Goal: Task Accomplishment & Management: Complete application form

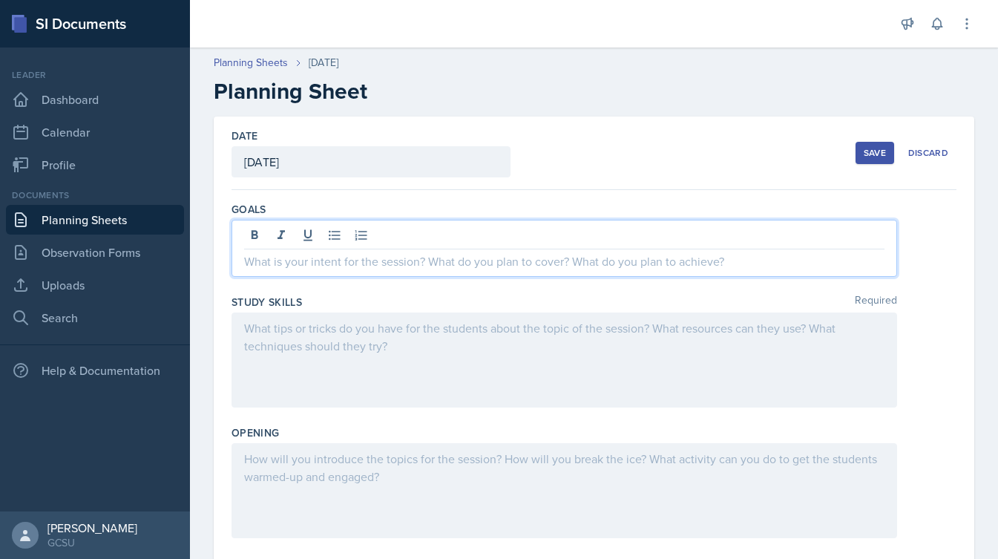
click at [333, 237] on div at bounding box center [563, 248] width 665 height 57
click at [467, 338] on div at bounding box center [563, 359] width 665 height 95
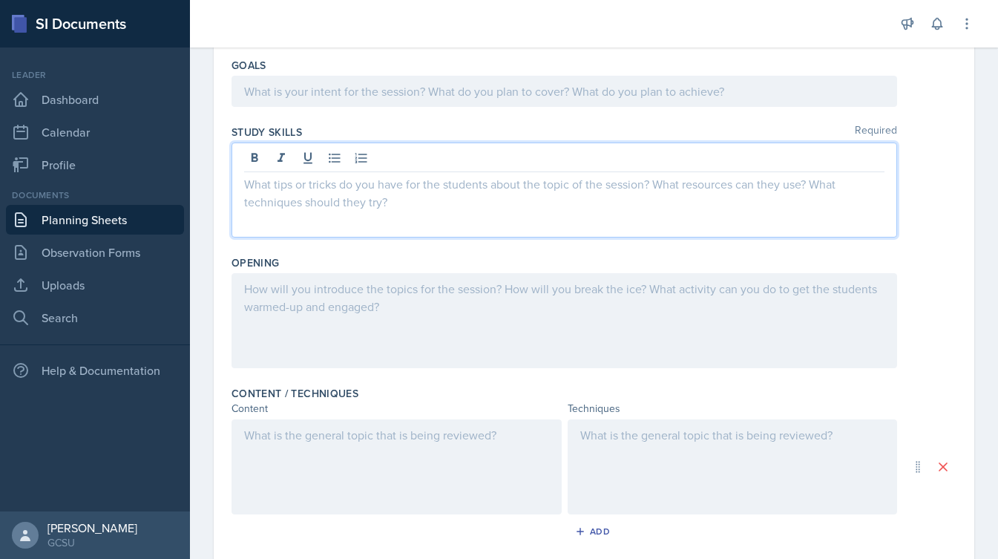
scroll to position [148, 0]
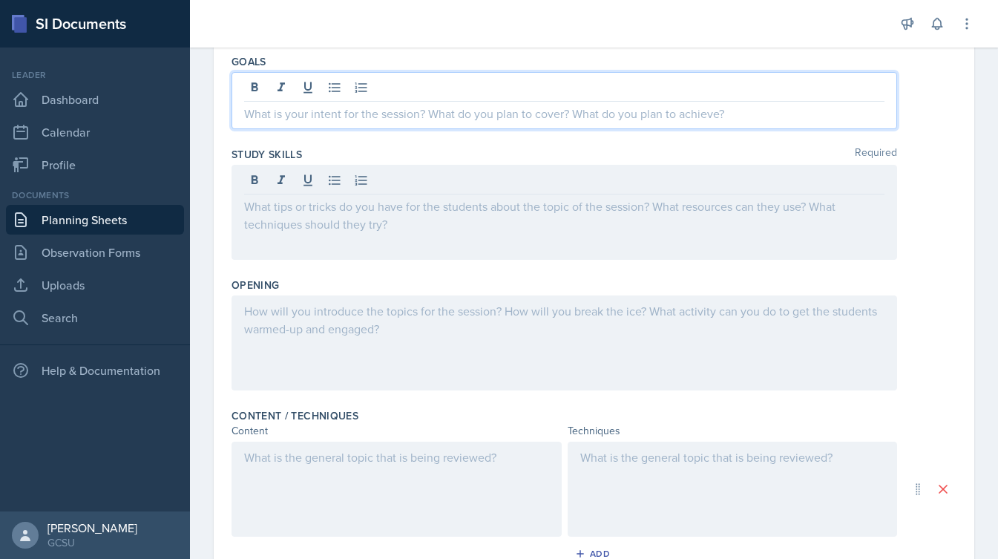
click at [453, 89] on div at bounding box center [563, 100] width 665 height 57
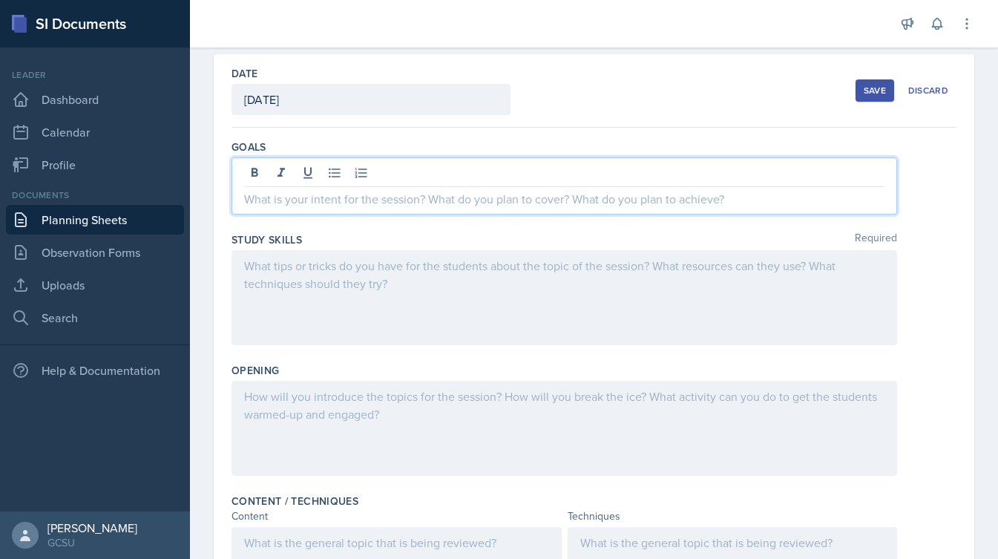
scroll to position [50, 0]
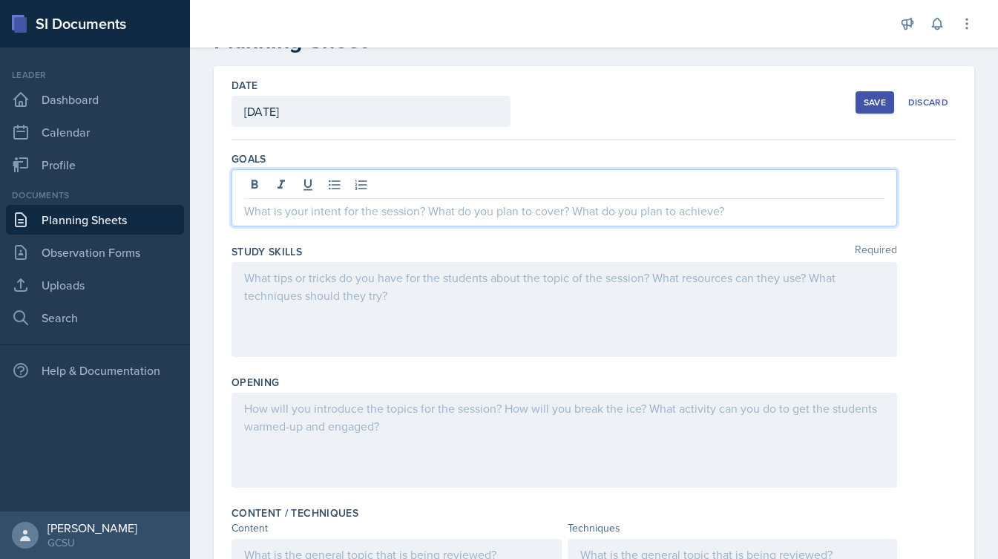
click at [427, 165] on div "Goals" at bounding box center [593, 158] width 725 height 15
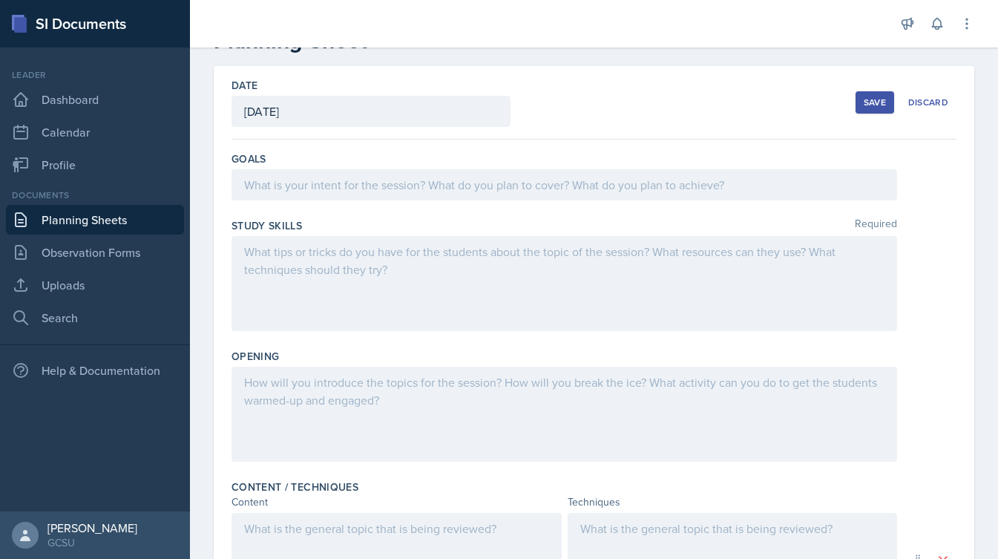
click at [402, 182] on div at bounding box center [563, 184] width 665 height 31
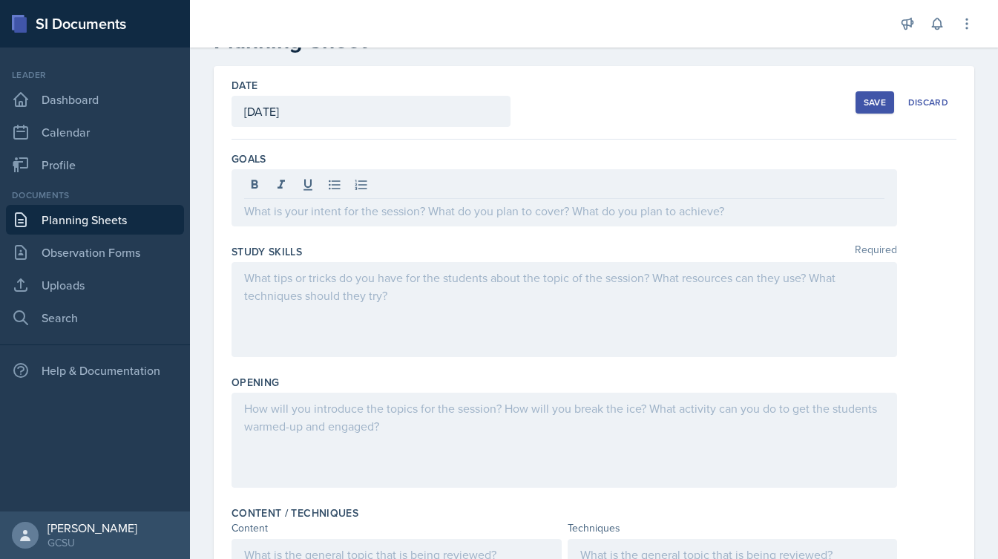
click at [568, 135] on div "Date [DATE] [DATE] 31 1 2 3 4 5 6 7 8 9 10 11 12 13 14 15 16 17 18 19 20 21 22 …" at bounding box center [593, 102] width 725 height 73
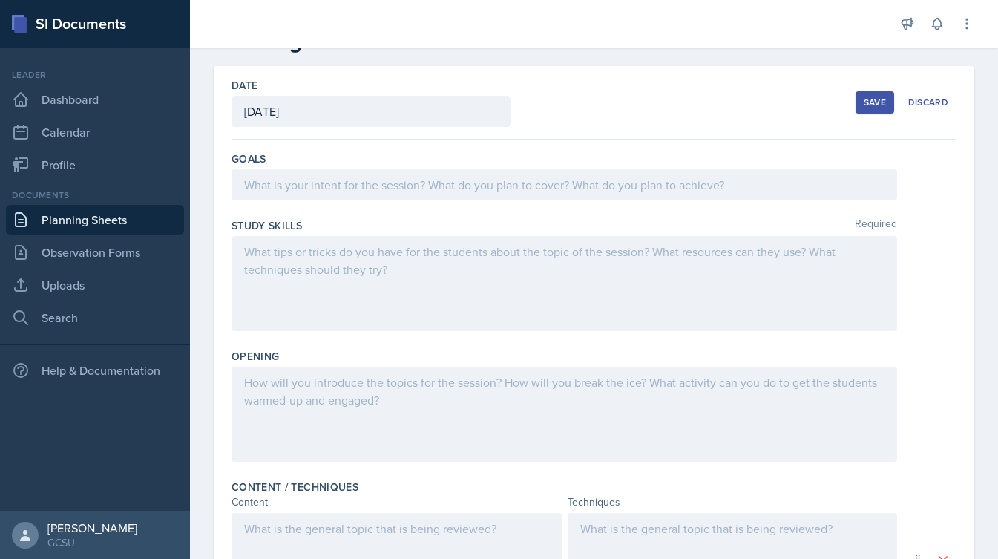
click at [407, 191] on div at bounding box center [563, 184] width 665 height 31
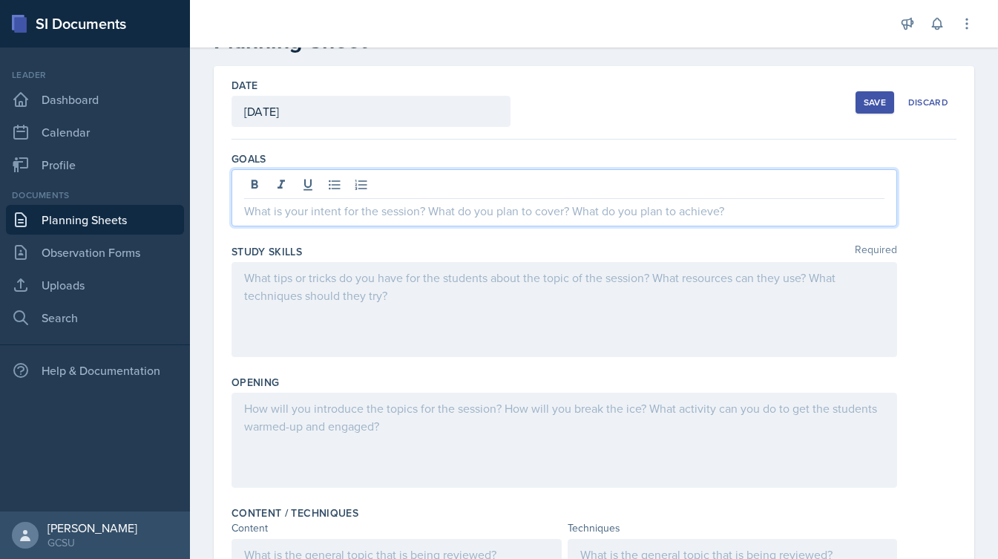
click at [634, 96] on div "Date [DATE] [DATE] 31 1 2 3 4 5 6 7 8 9 10 11 12 13 14 15 16 17 18 19 20 21 22 …" at bounding box center [593, 102] width 725 height 73
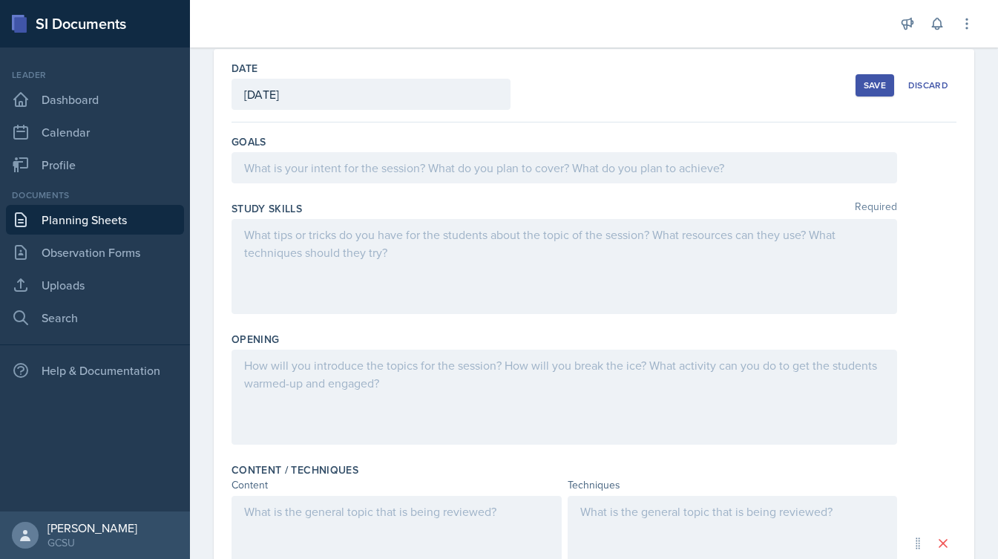
scroll to position [69, 0]
click at [535, 170] on div at bounding box center [563, 166] width 665 height 31
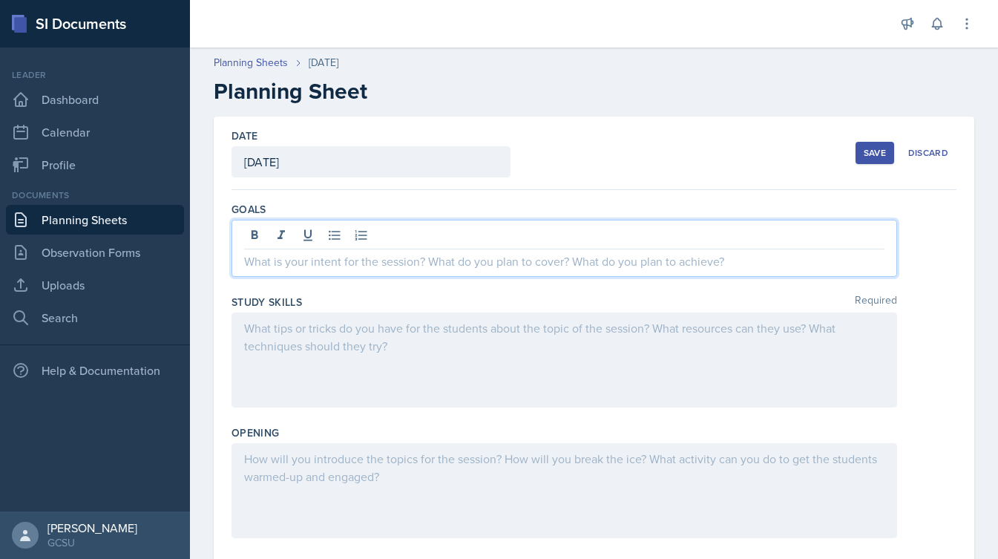
scroll to position [26, 0]
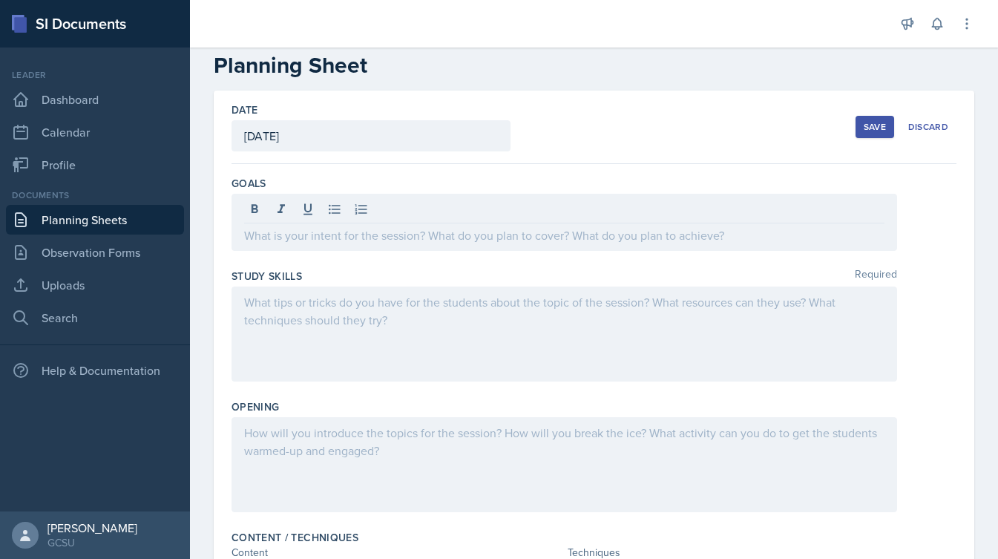
click at [580, 159] on div "Date [DATE] [DATE] 31 1 2 3 4 5 6 7 8 9 10 11 12 13 14 15 16 17 18 19 20 21 22 …" at bounding box center [593, 127] width 725 height 73
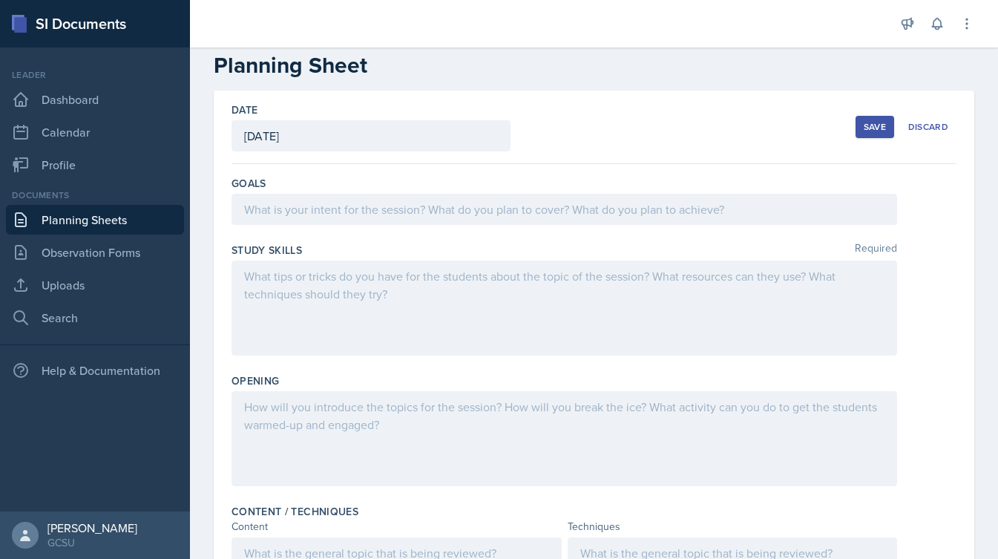
click at [447, 209] on div at bounding box center [563, 209] width 665 height 31
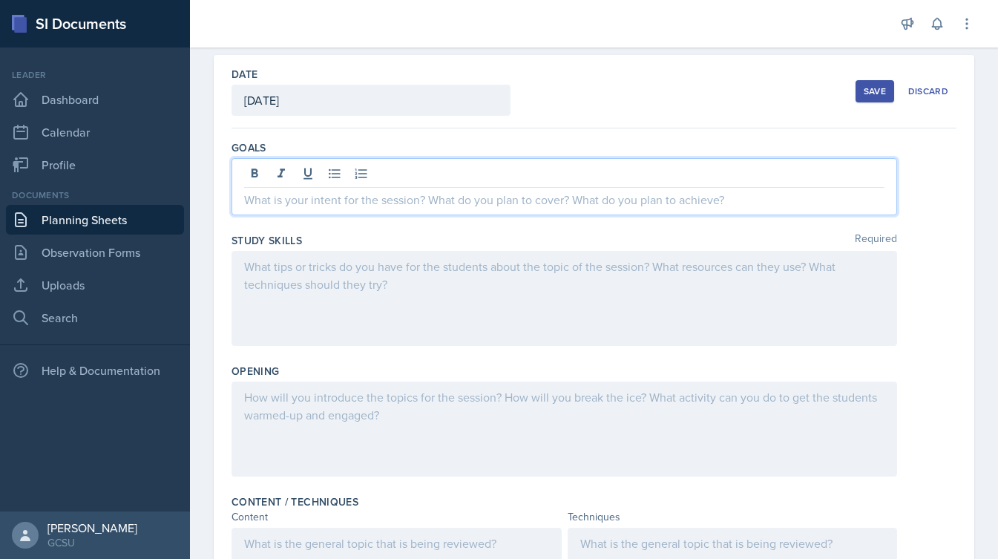
scroll to position [59, 0]
click at [103, 223] on link "Planning Sheets" at bounding box center [95, 220] width 178 height 30
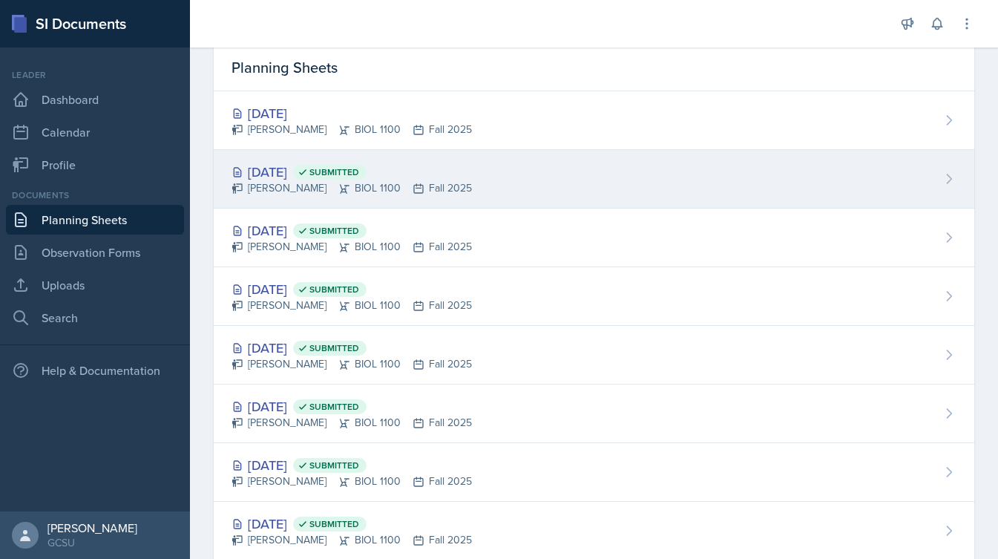
click at [304, 177] on div "[DATE] Submitted" at bounding box center [351, 172] width 240 height 20
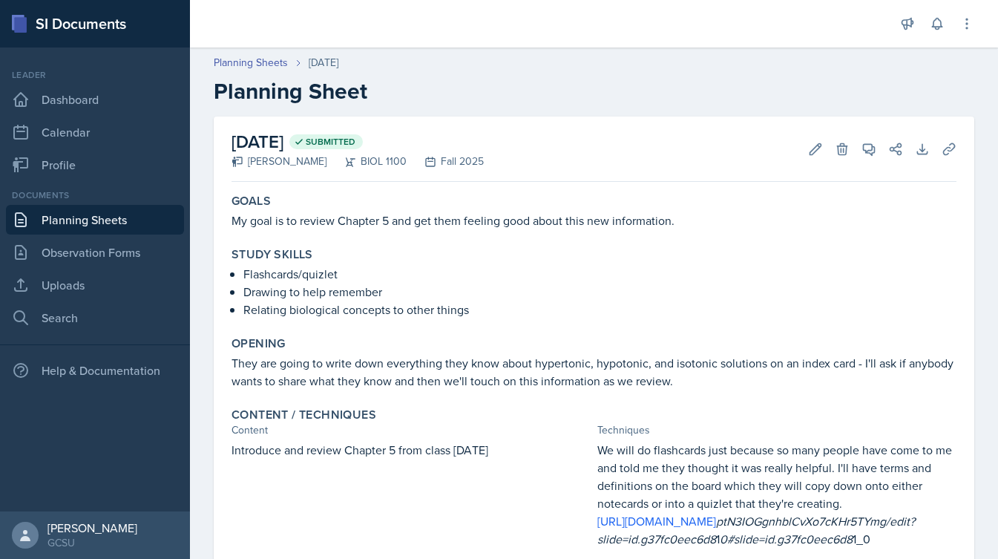
click at [133, 218] on link "Planning Sheets" at bounding box center [95, 220] width 178 height 30
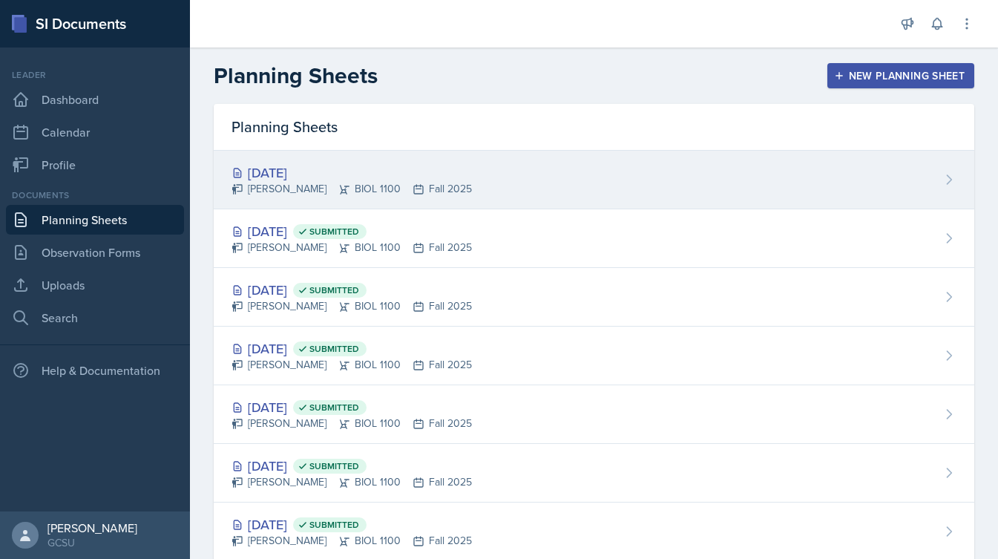
click at [335, 172] on div "[DATE]" at bounding box center [351, 172] width 240 height 20
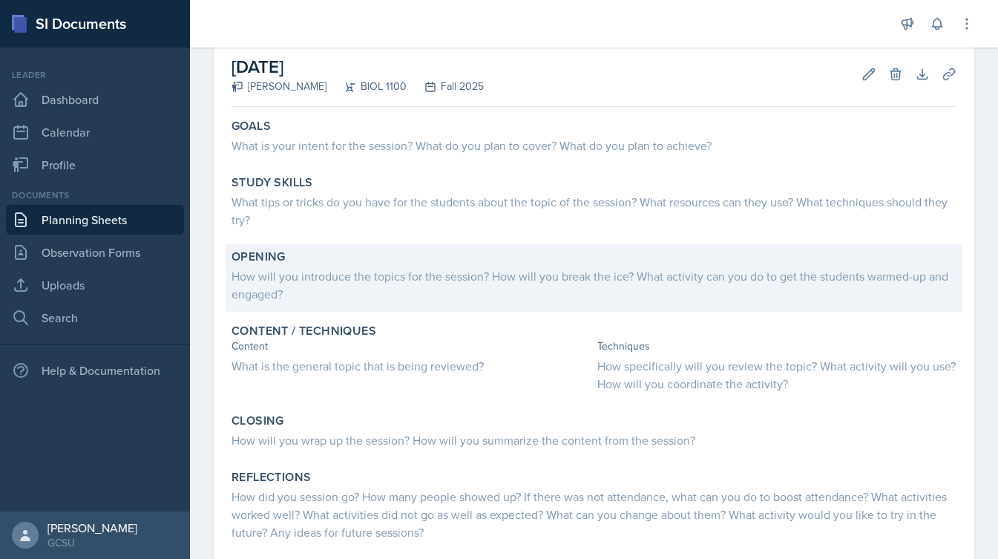
scroll to position [85, 0]
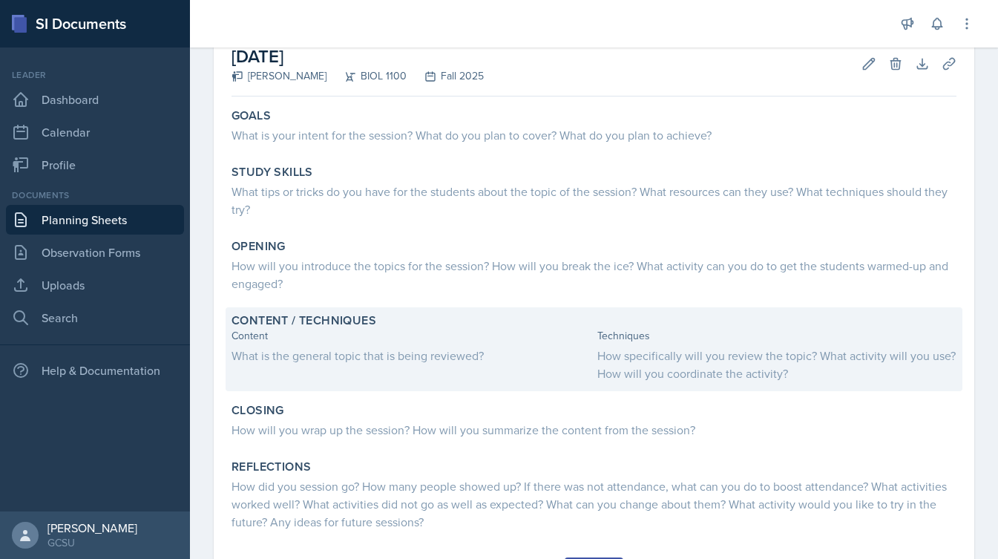
click at [349, 356] on div "What is the general topic that is being reviewed?" at bounding box center [411, 355] width 360 height 18
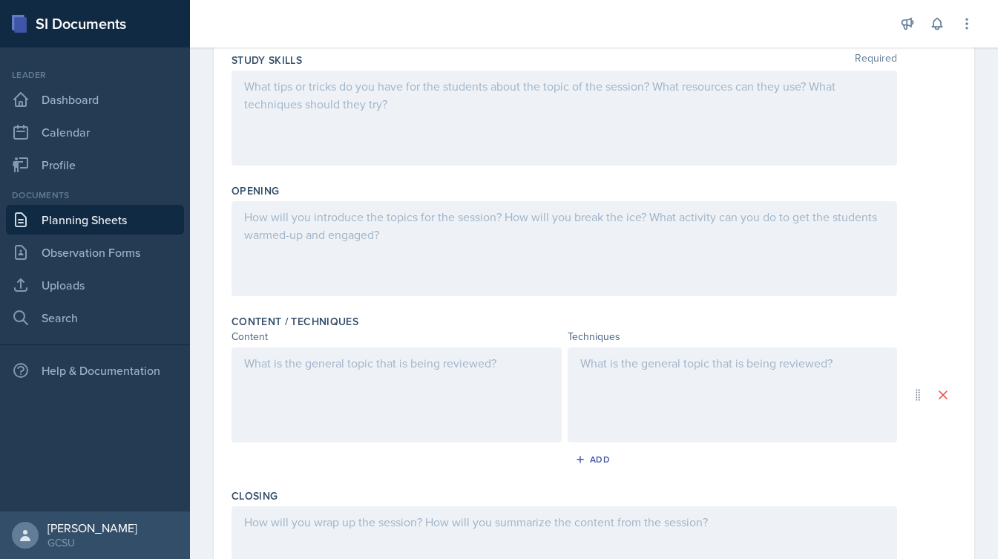
scroll to position [240, 0]
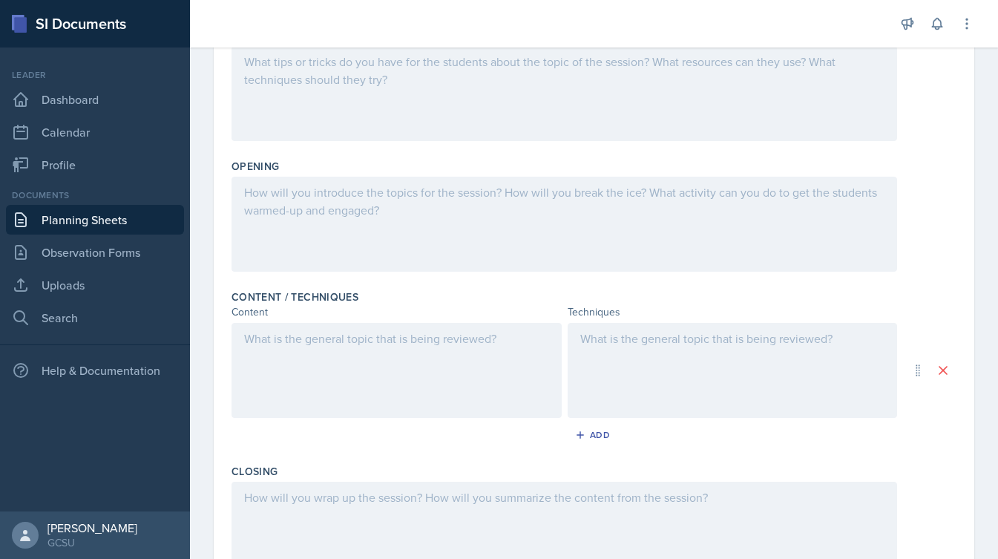
click at [397, 327] on div at bounding box center [396, 370] width 330 height 95
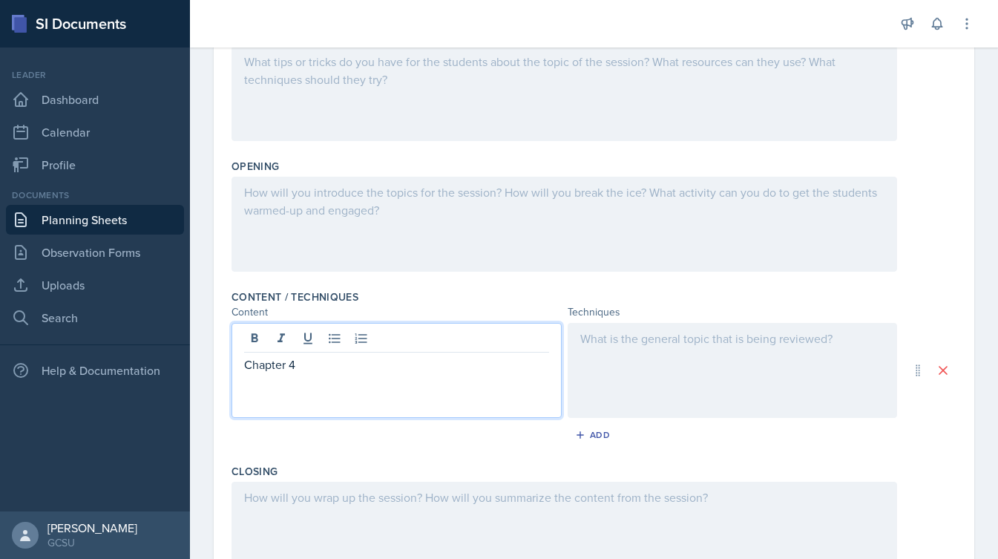
click at [250, 366] on p "Chapter 4" at bounding box center [396, 364] width 305 height 18
click at [616, 352] on div at bounding box center [733, 370] width 330 height 95
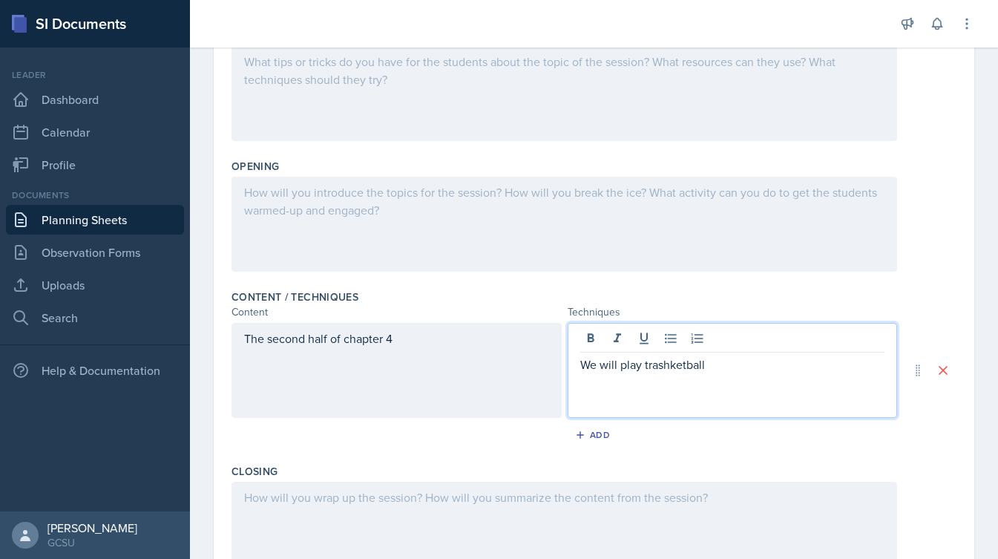
click at [661, 370] on p "We will play trashketball" at bounding box center [732, 364] width 305 height 18
click at [715, 371] on p "We will play trashketball" at bounding box center [732, 364] width 305 height 18
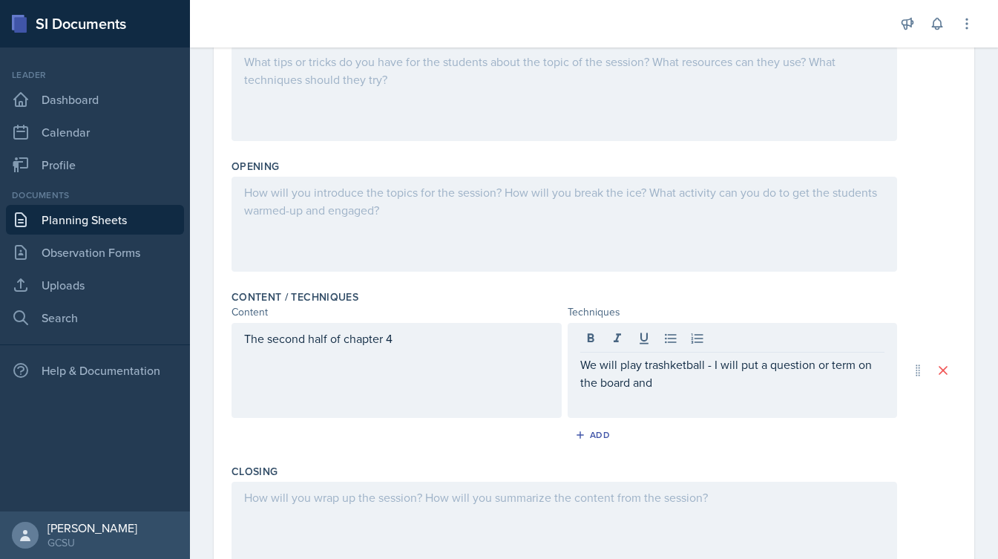
click at [577, 366] on div "We will play trashketball - I will put a question or term on the board and" at bounding box center [733, 370] width 330 height 95
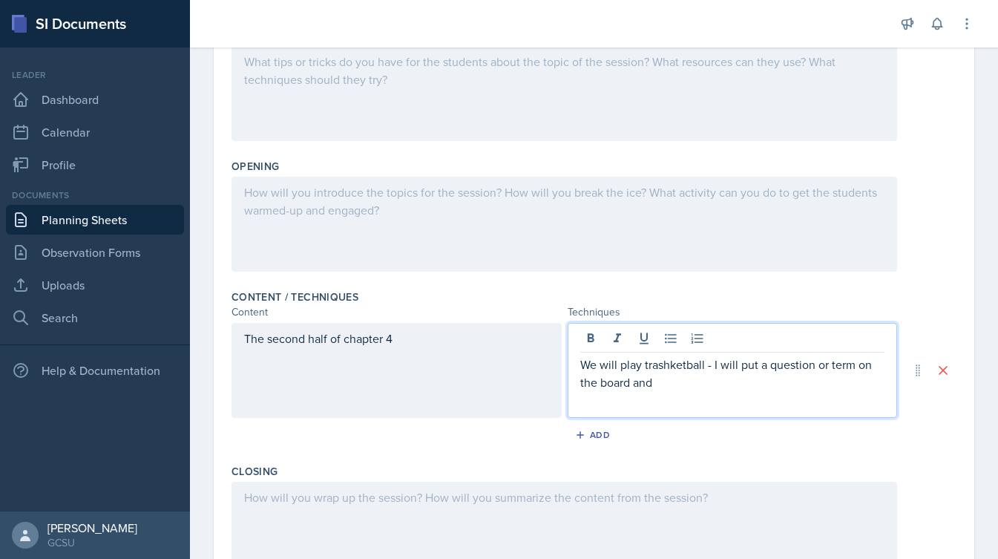
click at [582, 366] on p "We will play trashketball - I will put a question or term on the board and" at bounding box center [732, 373] width 305 height 36
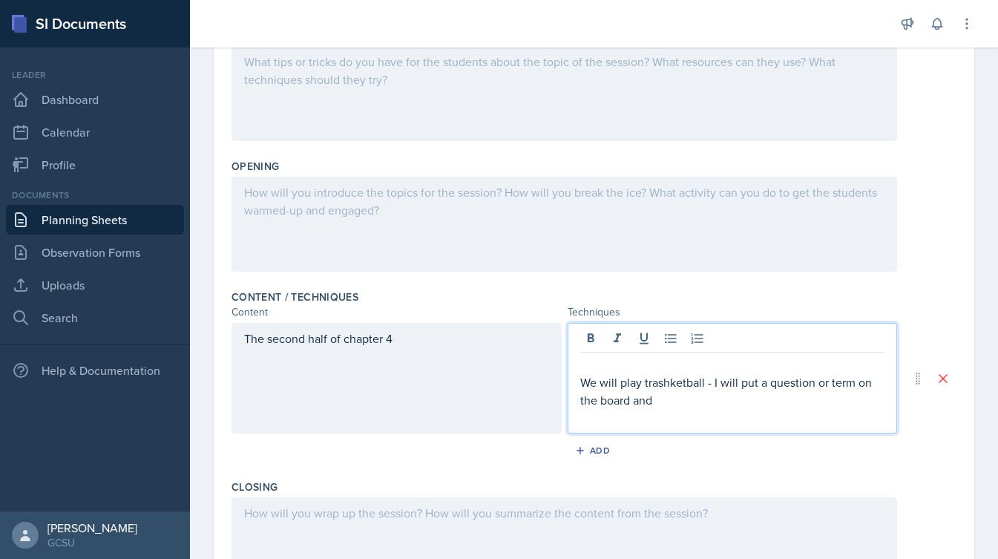
click at [596, 365] on p at bounding box center [732, 364] width 305 height 18
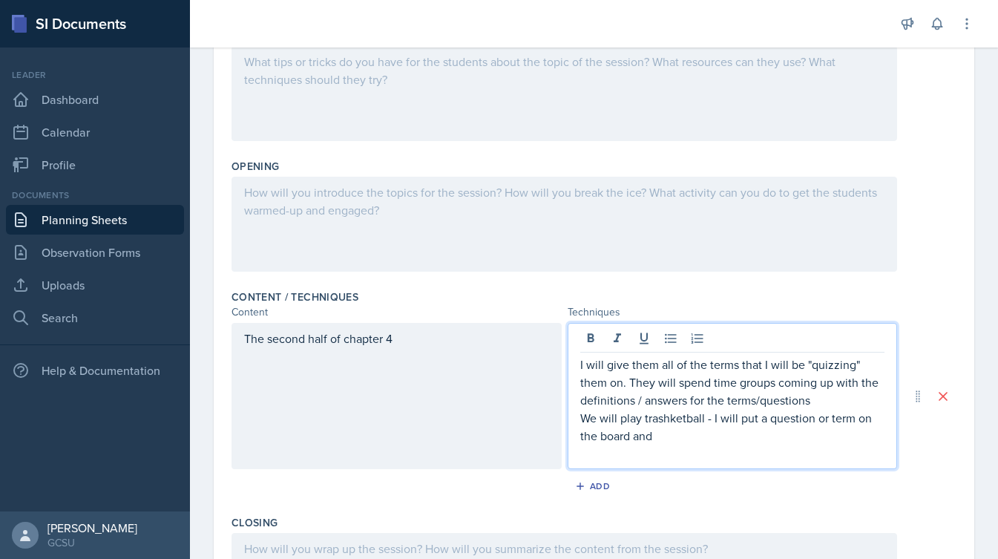
click at [643, 401] on p "I will give them all of the terms that I will be "quizzing" them on. They will …" at bounding box center [732, 381] width 305 height 53
click at [636, 404] on p "I will give them all of the terms that I will be "quizzing" them on. They will …" at bounding box center [732, 381] width 305 height 53
click at [833, 392] on p "I will give them all of the terms that I will be "quizzing" them on. They will …" at bounding box center [732, 381] width 305 height 53
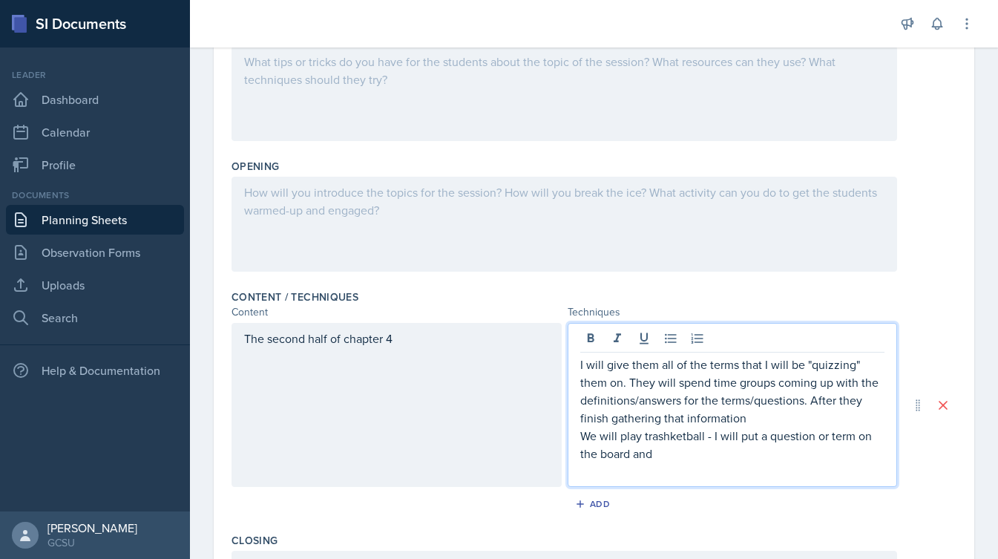
click at [590, 438] on p "We will play trashketball - I will put a question or term on the board and" at bounding box center [732, 445] width 305 height 36
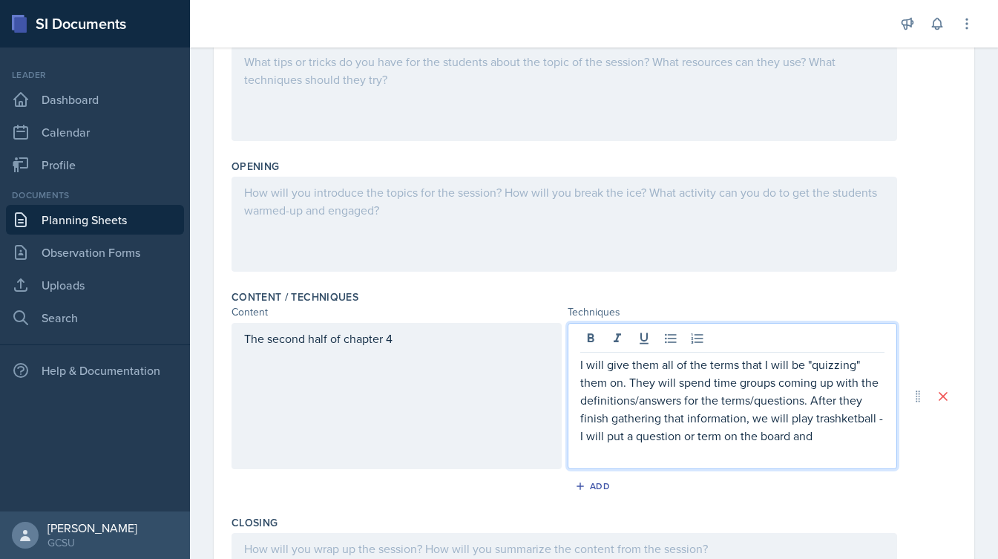
click at [820, 441] on p "I will give them all of the terms that I will be "quizzing" them on. They will …" at bounding box center [732, 399] width 305 height 89
click at [881, 417] on p "I will give them all of the terms that I will be "quizzing" them on. They will …" at bounding box center [732, 399] width 305 height 89
click at [606, 444] on p "I will give them all of the terms that I will be "quizzing" them on. They will …" at bounding box center [732, 399] width 305 height 89
click at [606, 438] on p "I will give them all of the terms that I will be "quizzing" them on. They will …" at bounding box center [732, 399] width 305 height 89
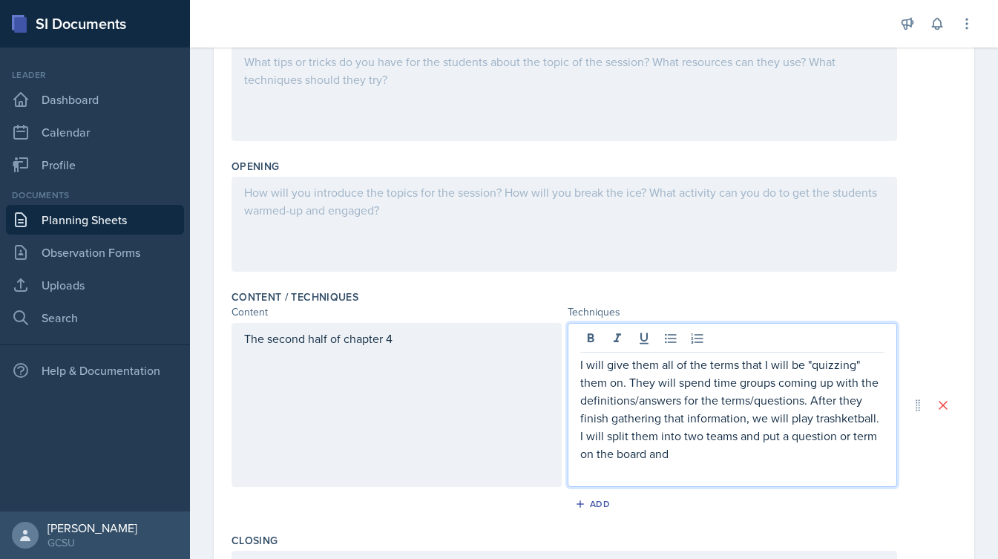
click at [681, 463] on p at bounding box center [732, 471] width 305 height 18
click at [681, 461] on p "I will give them all of the terms that I will be "quizzing" them on. They will …" at bounding box center [732, 408] width 305 height 107
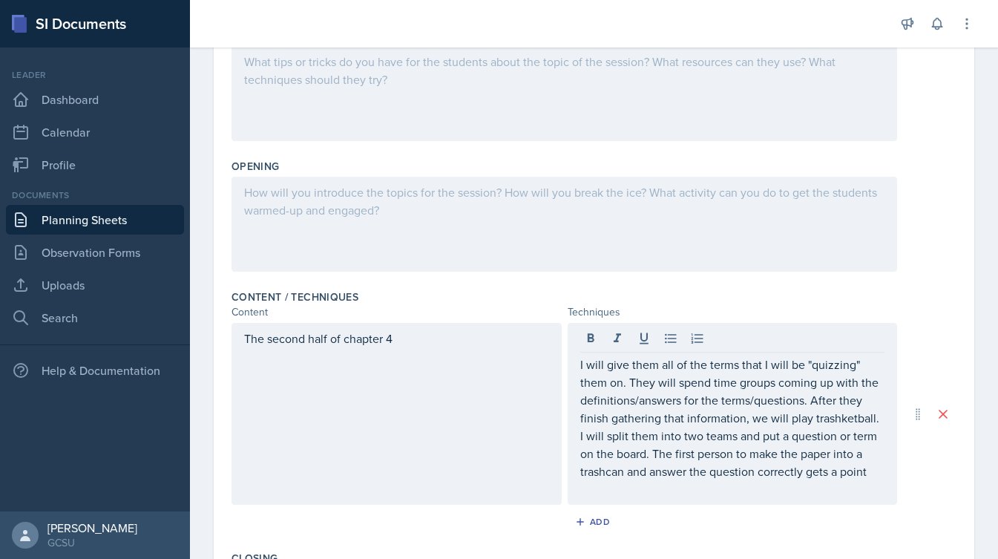
click at [921, 330] on div "The second half of chapter 4 I will give them all of the terms that I will be "…" at bounding box center [593, 414] width 725 height 182
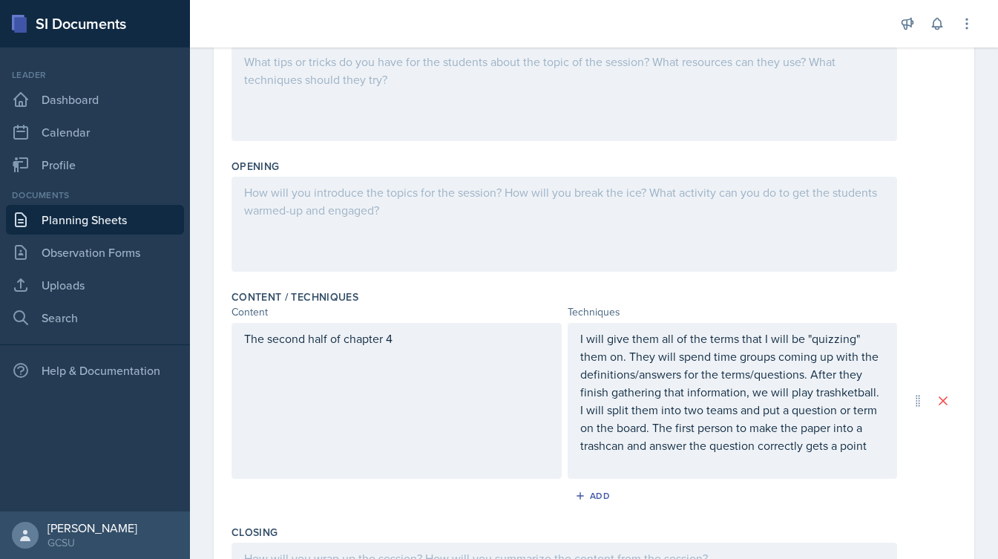
click at [852, 392] on p "I will give them all of the terms that I will be "quizzing" them on. They will …" at bounding box center [732, 391] width 305 height 125
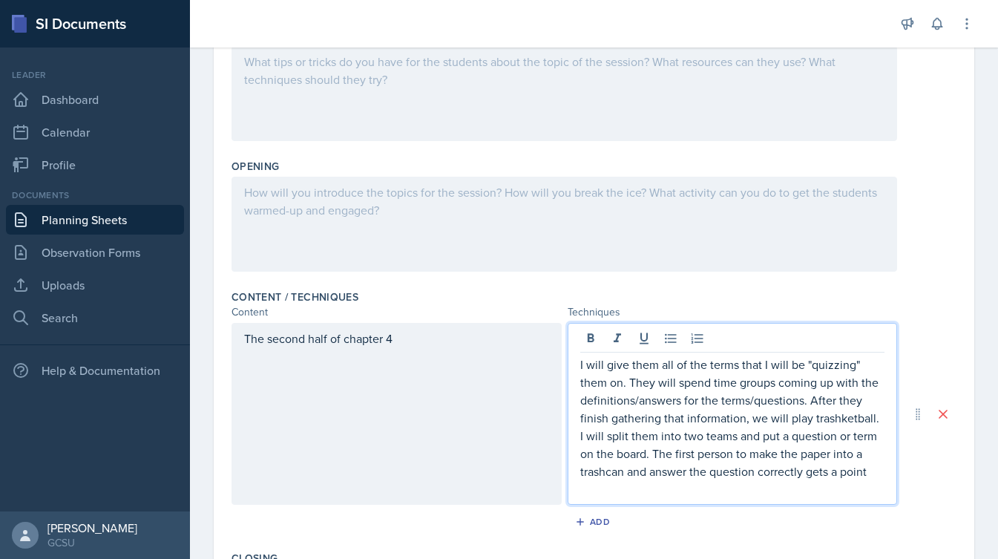
click at [912, 318] on div "Content Techniques" at bounding box center [593, 312] width 725 height 16
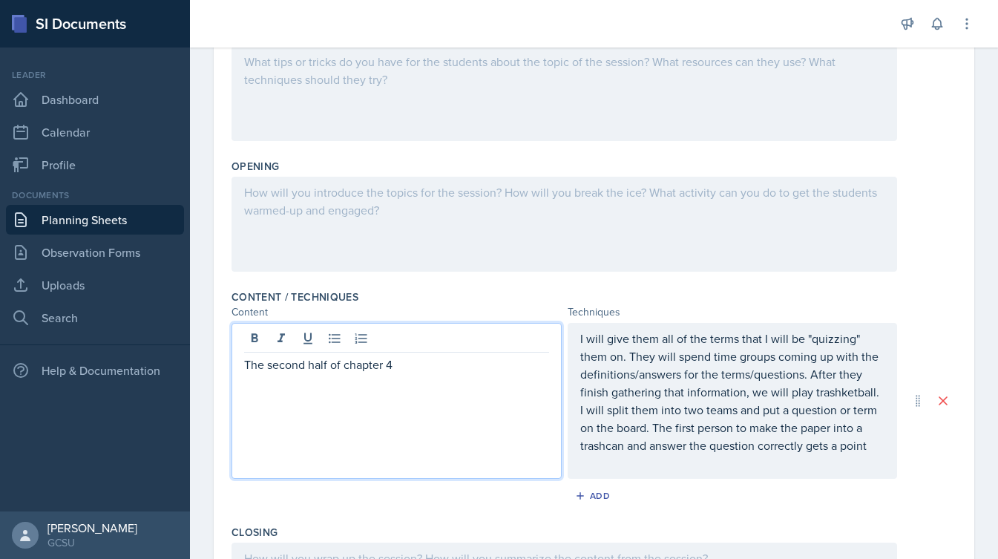
click at [440, 342] on div "The second half of chapter 4" at bounding box center [396, 401] width 330 height 156
click at [905, 291] on div "Content / Techniques" at bounding box center [593, 296] width 725 height 15
